Goal: Navigation & Orientation: Find specific page/section

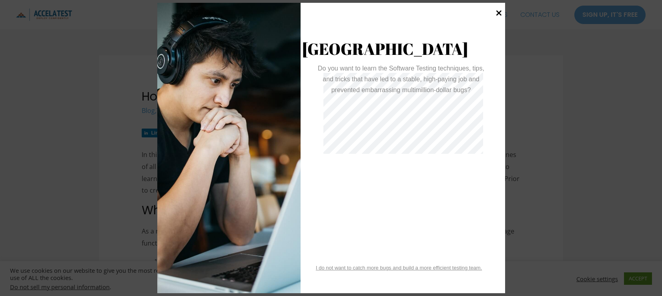
click at [497, 12] on icon at bounding box center [498, 12] width 11 height 11
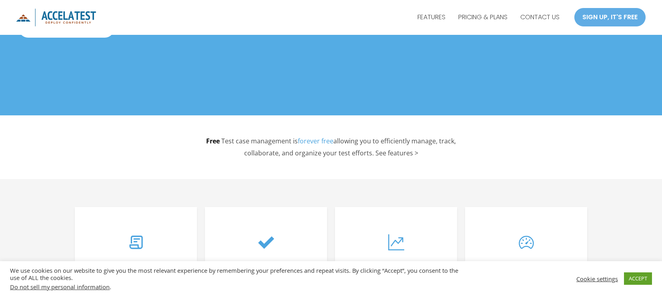
scroll to position [200, 0]
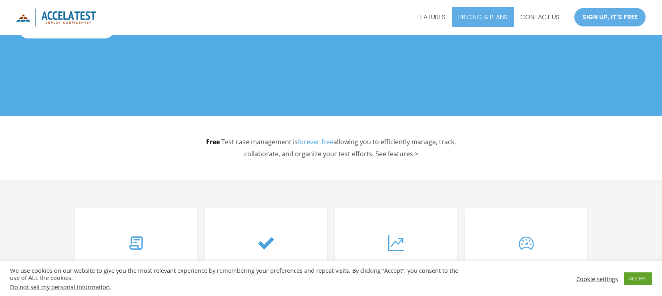
click at [501, 21] on link "PRICING & PLANS" at bounding box center [483, 17] width 62 height 20
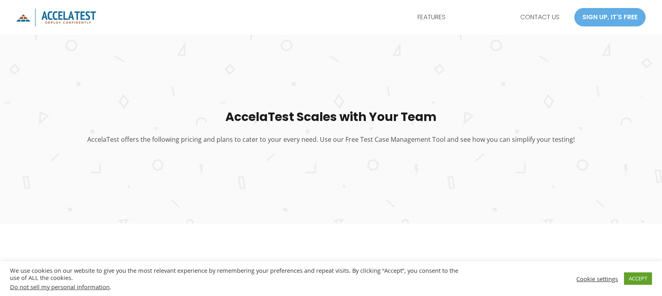
click at [76, 11] on img "AccelaTest" at bounding box center [56, 17] width 80 height 18
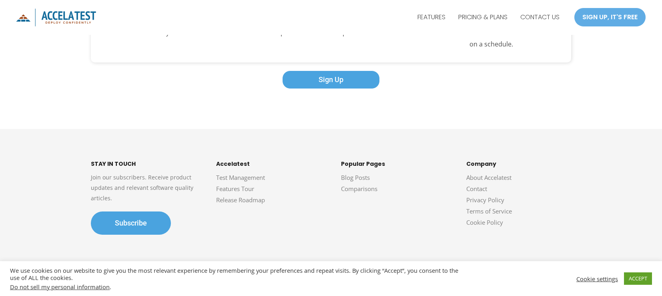
scroll to position [1470, 0]
